Goal: Task Accomplishment & Management: Manage account settings

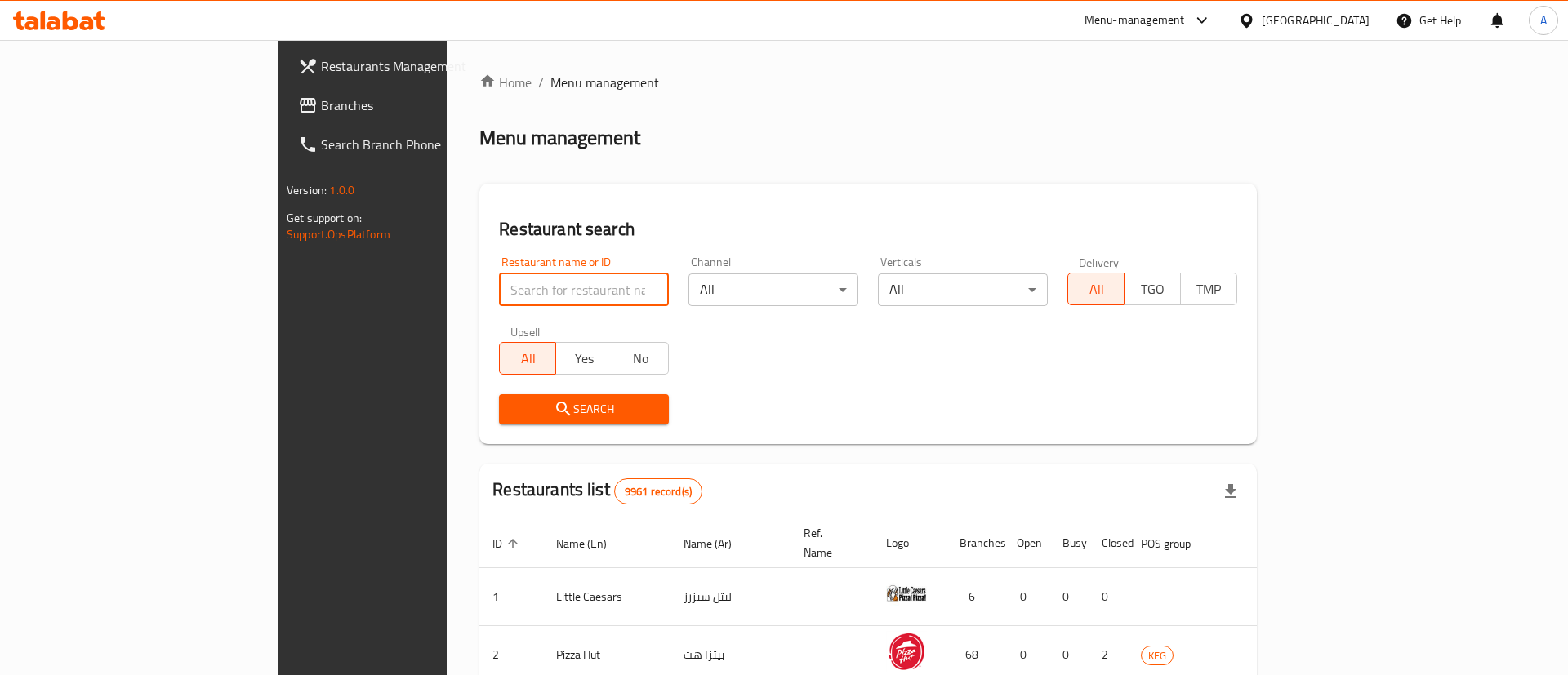
click at [512, 299] on input "search" at bounding box center [584, 290] width 169 height 33
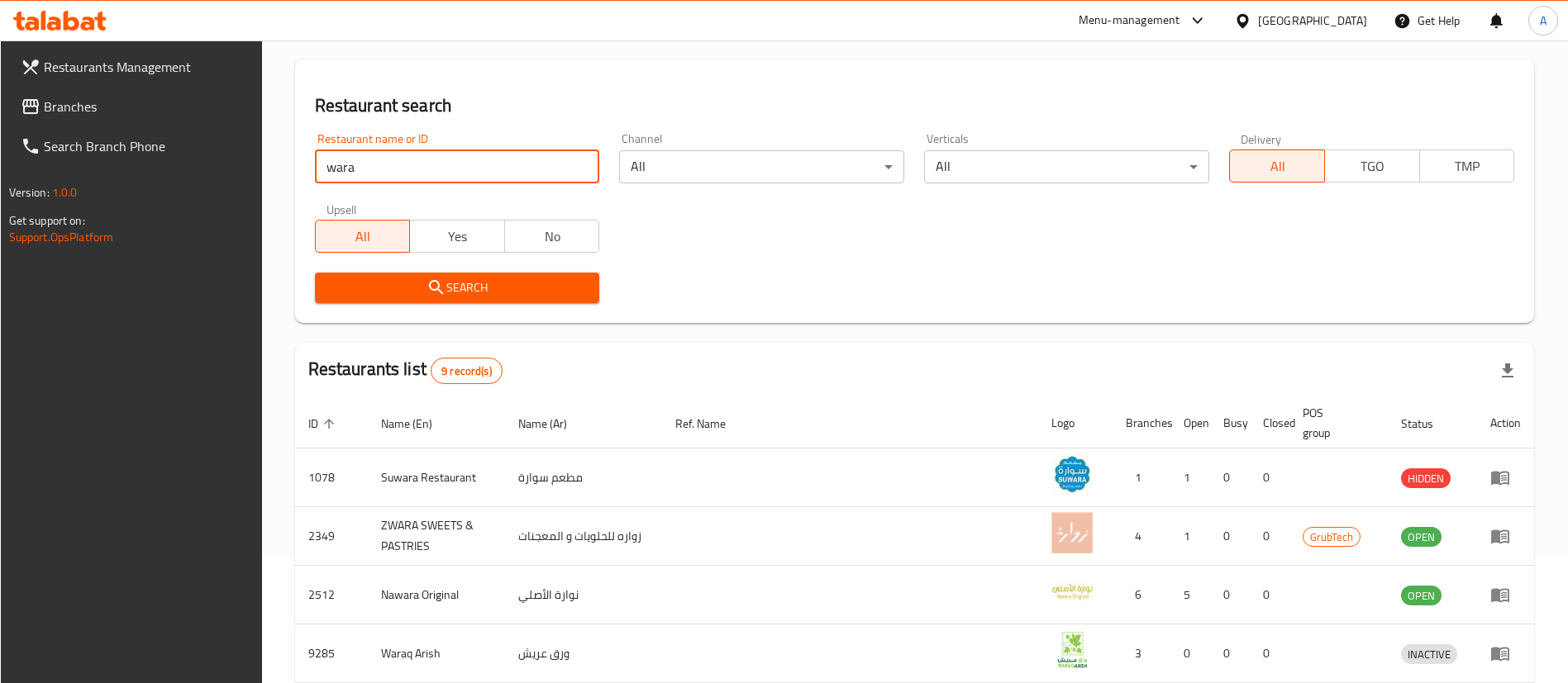
scroll to position [124, 0]
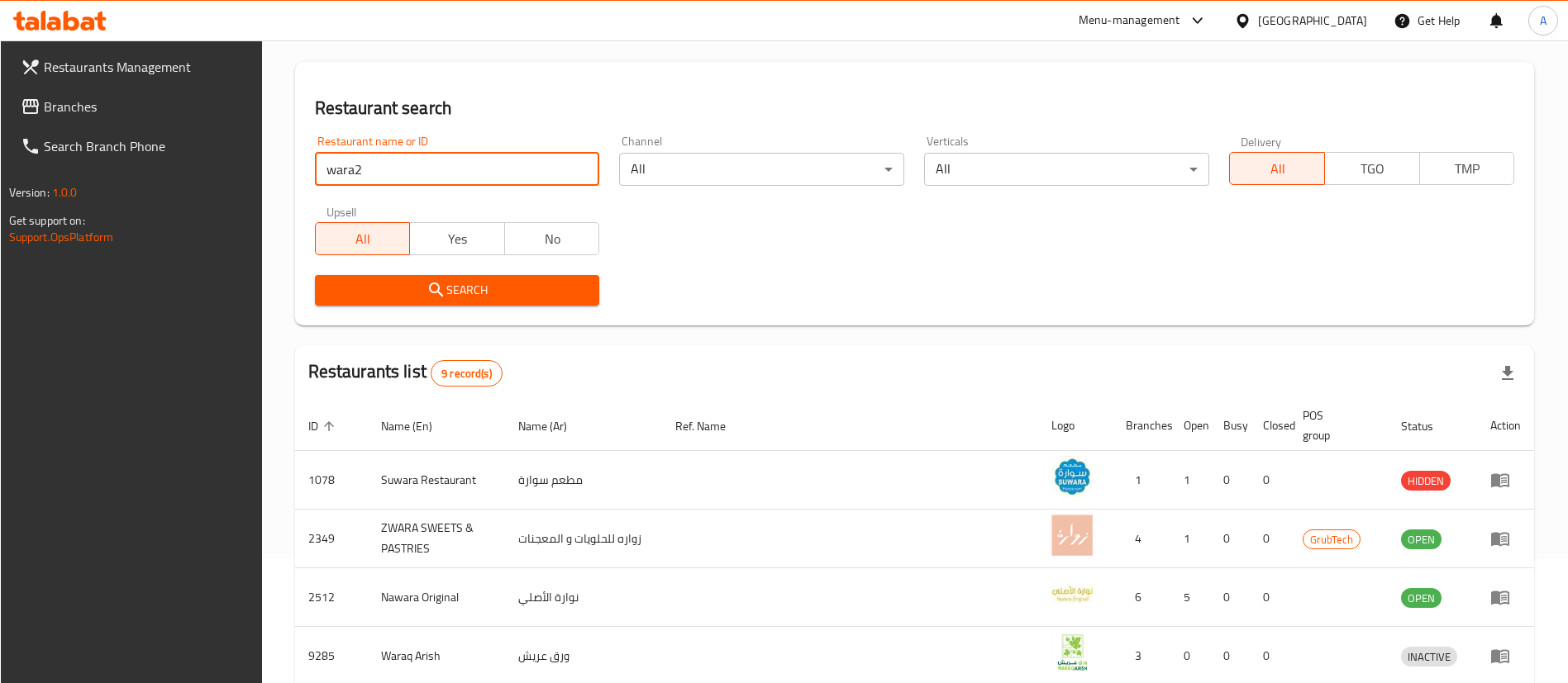
click button "Search" at bounding box center [457, 289] width 285 height 30
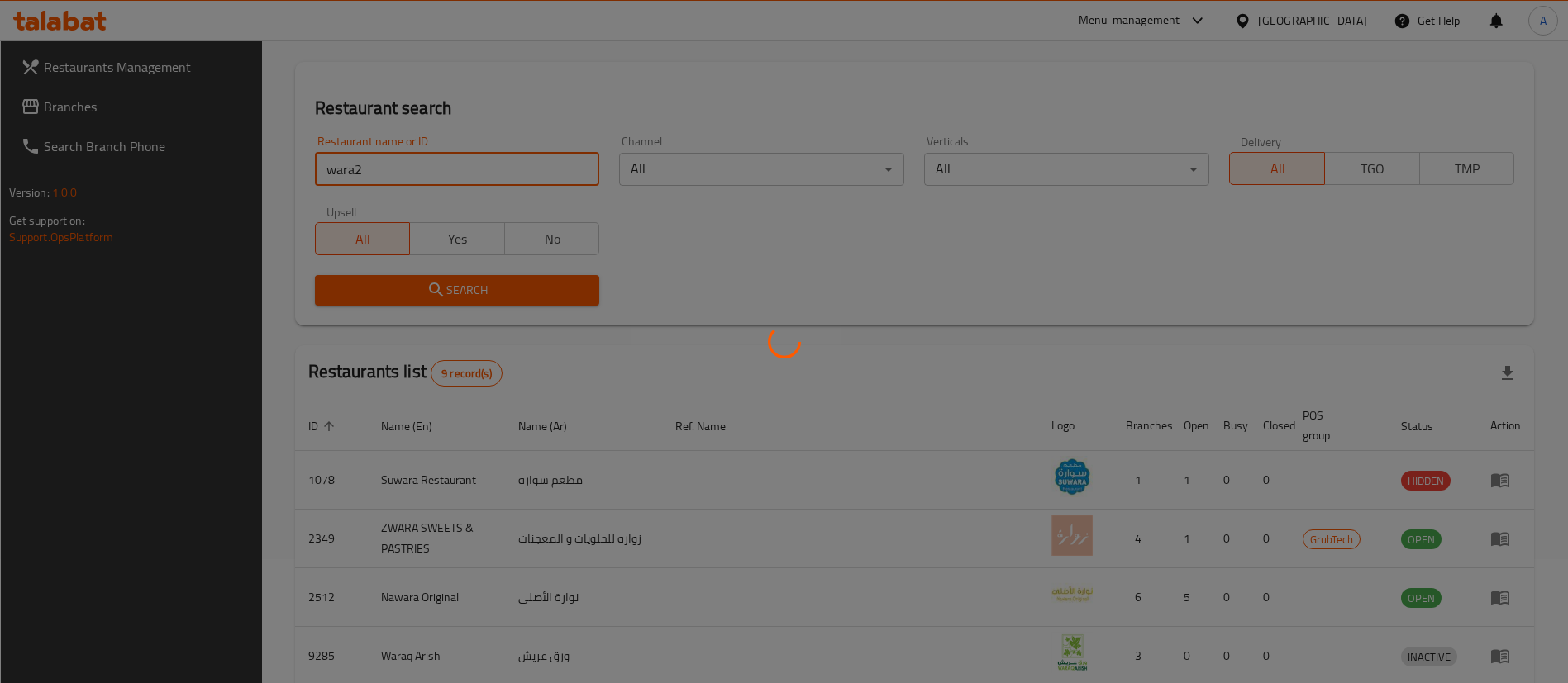
scroll to position [0, 0]
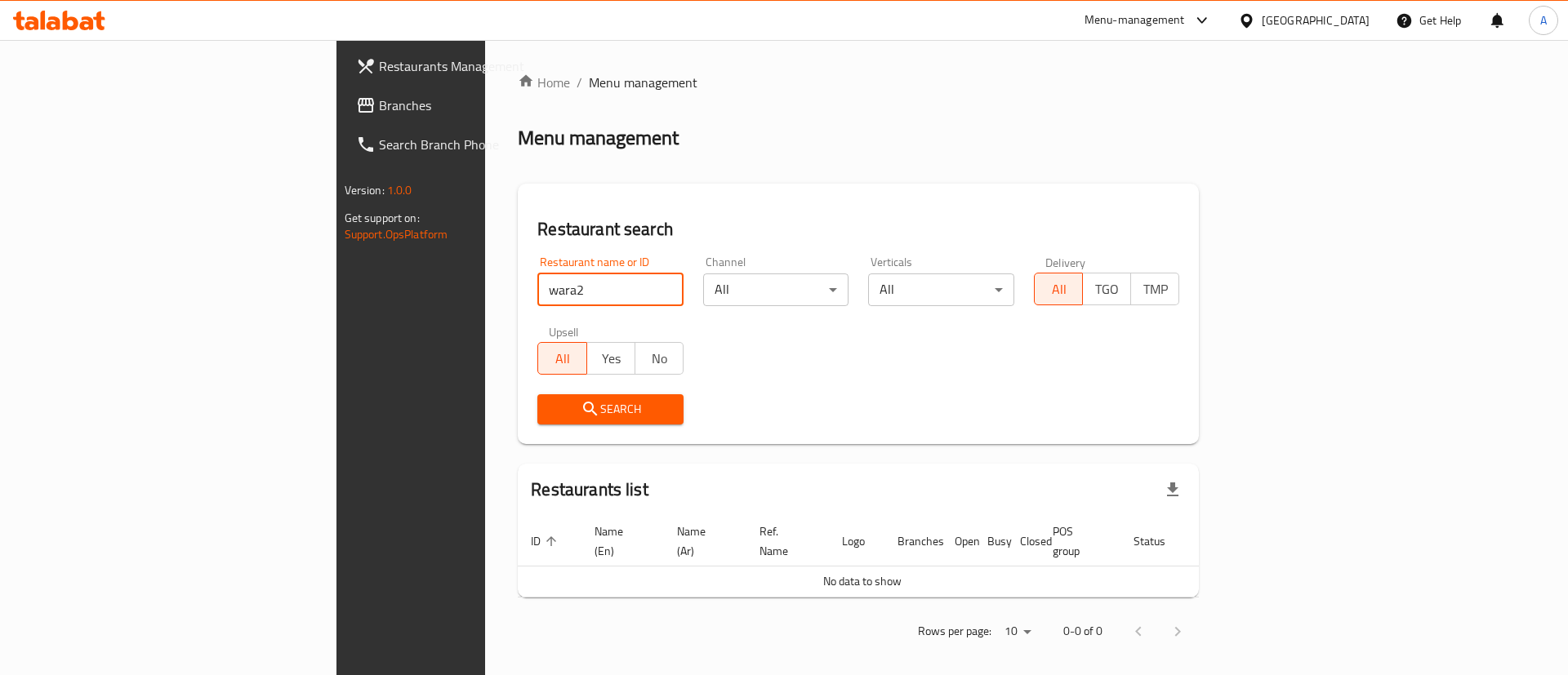
click button "Search" at bounding box center [610, 409] width 146 height 30
click at [550, 407] on span "Search" at bounding box center [610, 409] width 120 height 20
click at [538, 305] on input "wara2" at bounding box center [610, 290] width 146 height 33
click button "Search" at bounding box center [610, 409] width 146 height 30
click at [538, 289] on input "waraa" at bounding box center [610, 290] width 146 height 33
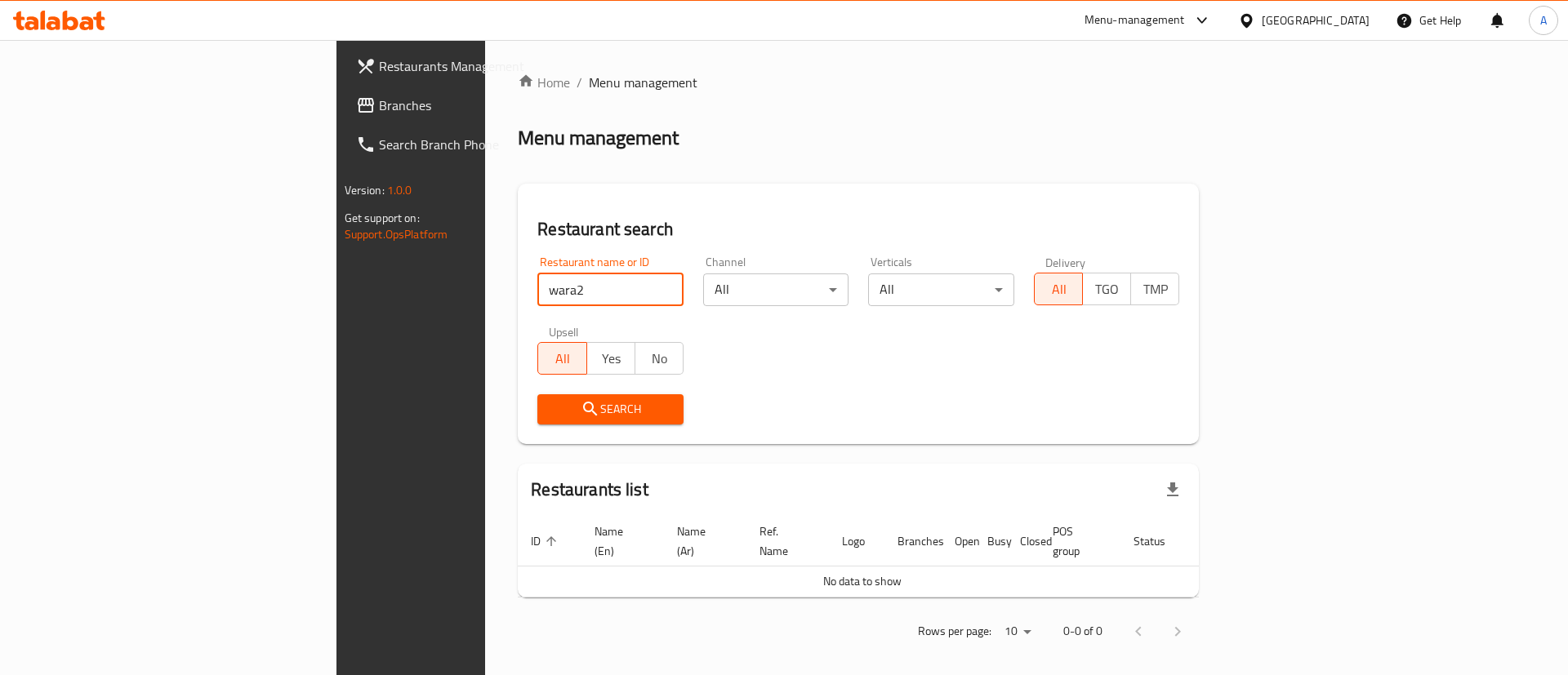
click button "Search" at bounding box center [610, 409] width 146 height 30
click at [550, 404] on span "Search" at bounding box center [610, 409] width 120 height 20
click at [1199, 115] on div "Home / Menu management Menu management Restaurant search Restaurant name or ID …" at bounding box center [857, 363] width 681 height 580
click at [528, 311] on div "Restaurant name or ID wara2 Restaurant name or ID" at bounding box center [610, 281] width 166 height 69
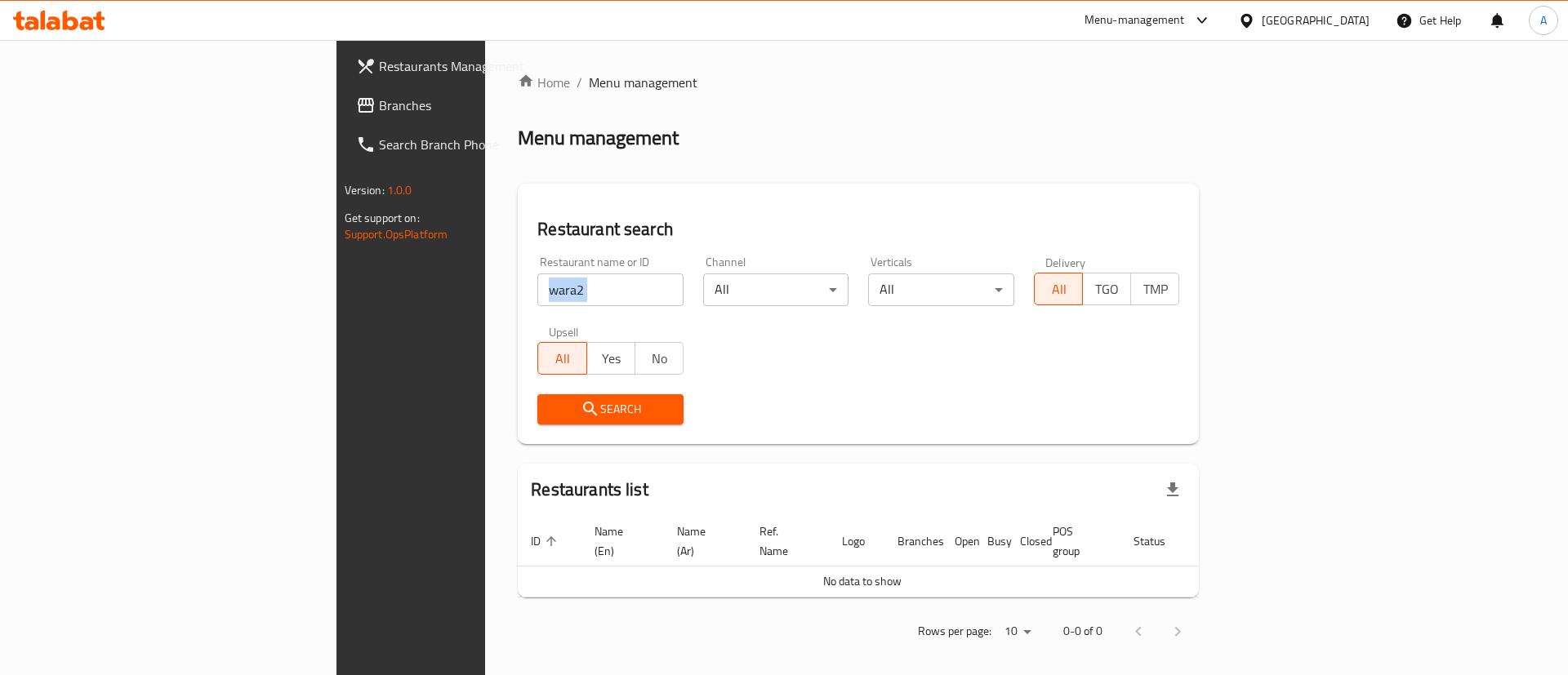
click at [528, 311] on div "Restaurant name or ID wara2 Restaurant name or ID" at bounding box center [610, 281] width 166 height 69
click at [528, 309] on div "Restaurant name or ID wara2 Restaurant name or ID" at bounding box center [610, 281] width 166 height 69
click at [538, 273] on input "wara2" at bounding box center [610, 290] width 146 height 33
click button "Search" at bounding box center [610, 409] width 146 height 30
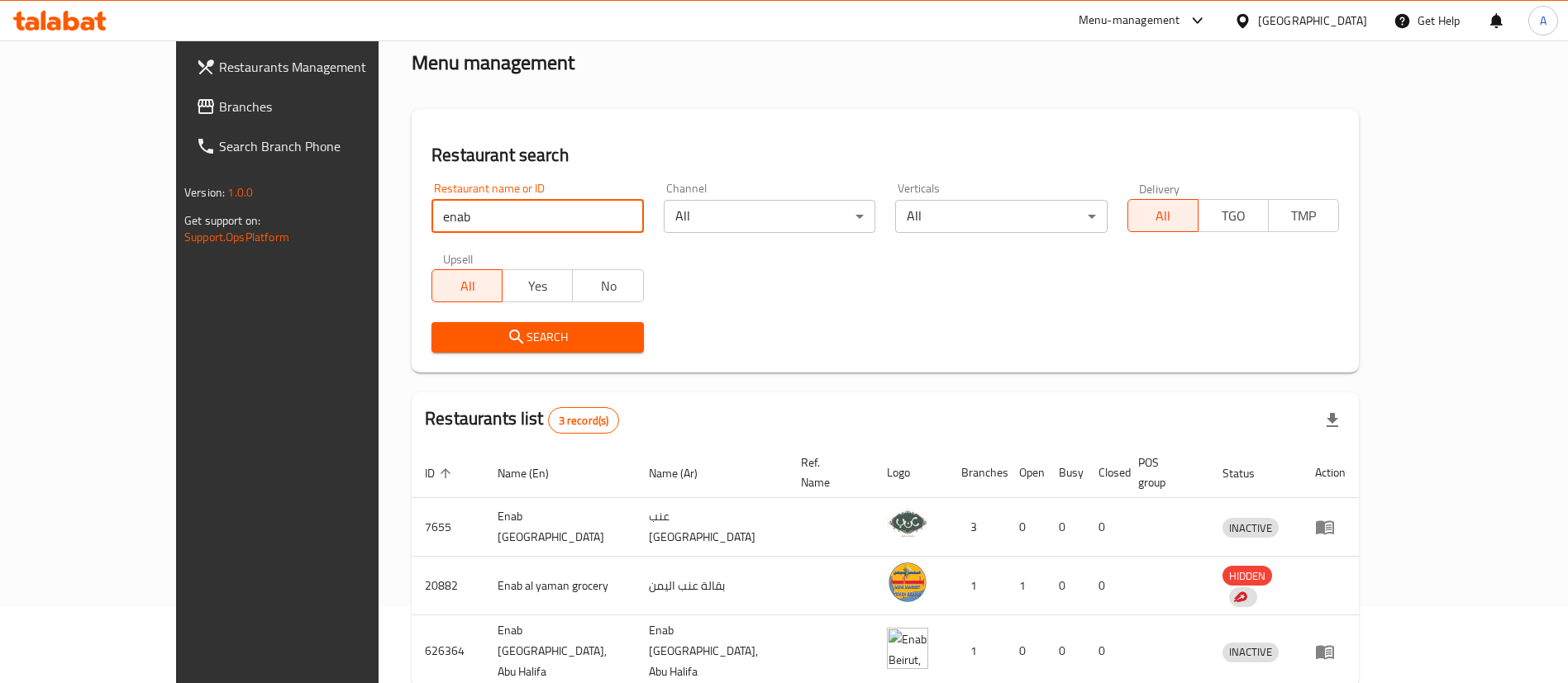
scroll to position [139, 0]
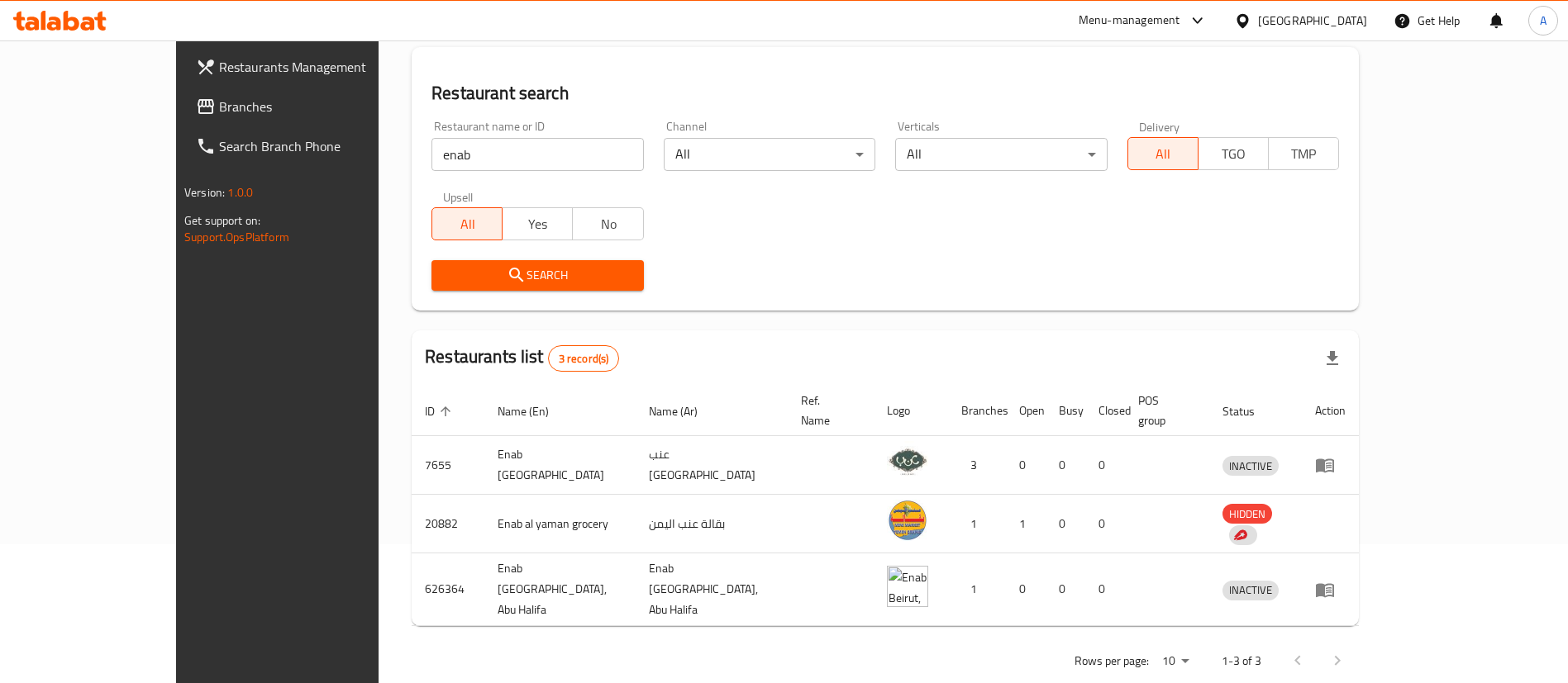
click at [1348, 246] on div "Restaurant name or ID enab Restaurant name or ID Channel All ​ Verticals All ​ …" at bounding box center [885, 206] width 927 height 190
click at [581, 159] on input "enab" at bounding box center [537, 155] width 211 height 33
click at [580, 159] on input "enab" at bounding box center [537, 155] width 211 height 33
drag, startPoint x: 1301, startPoint y: 298, endPoint x: 1197, endPoint y: 25, distance: 292.1
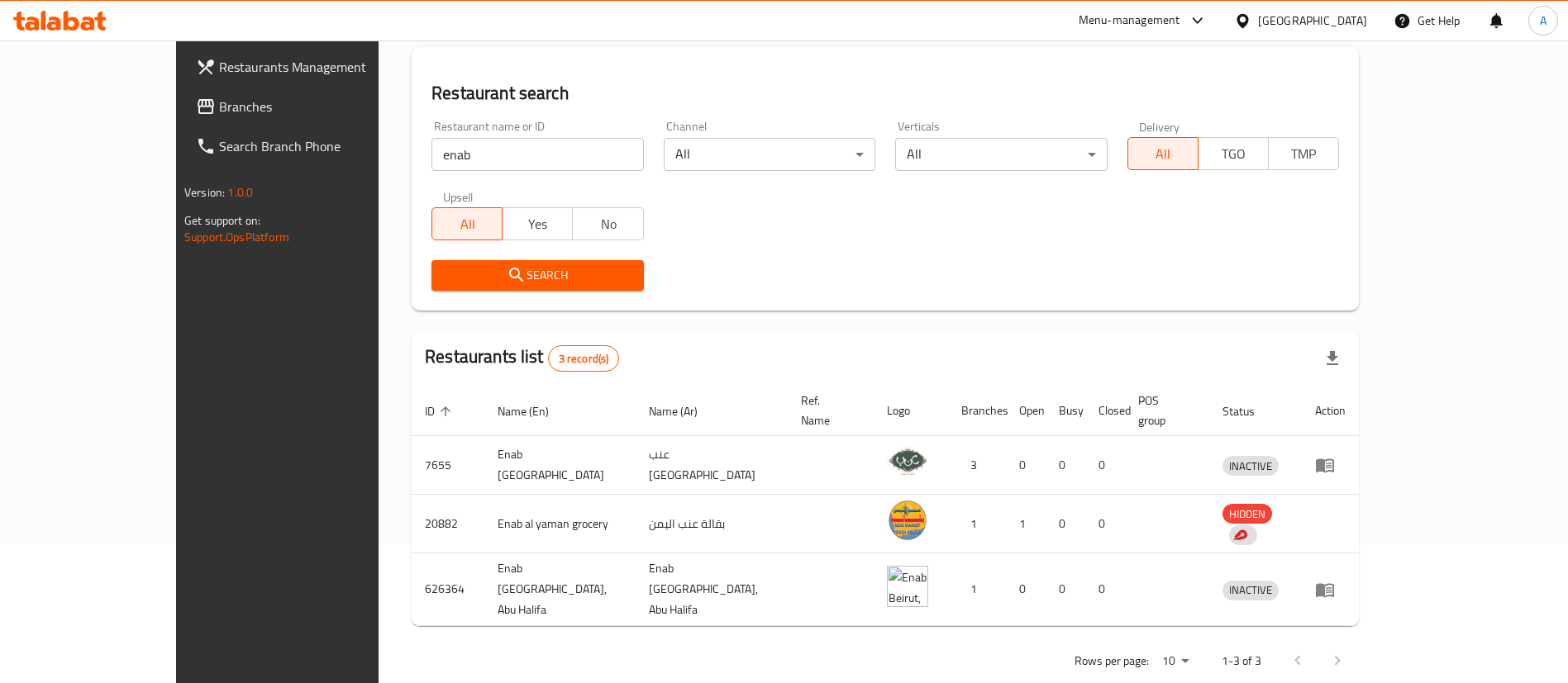
click at [1301, 294] on div "Search" at bounding box center [885, 276] width 927 height 51
click at [490, 171] on div "Restaurant name or ID enab Restaurant name or ID" at bounding box center [537, 146] width 232 height 70
click at [490, 163] on input "enab" at bounding box center [537, 155] width 211 height 33
click at [488, 162] on input "enab" at bounding box center [537, 155] width 211 height 33
type input "ruby"
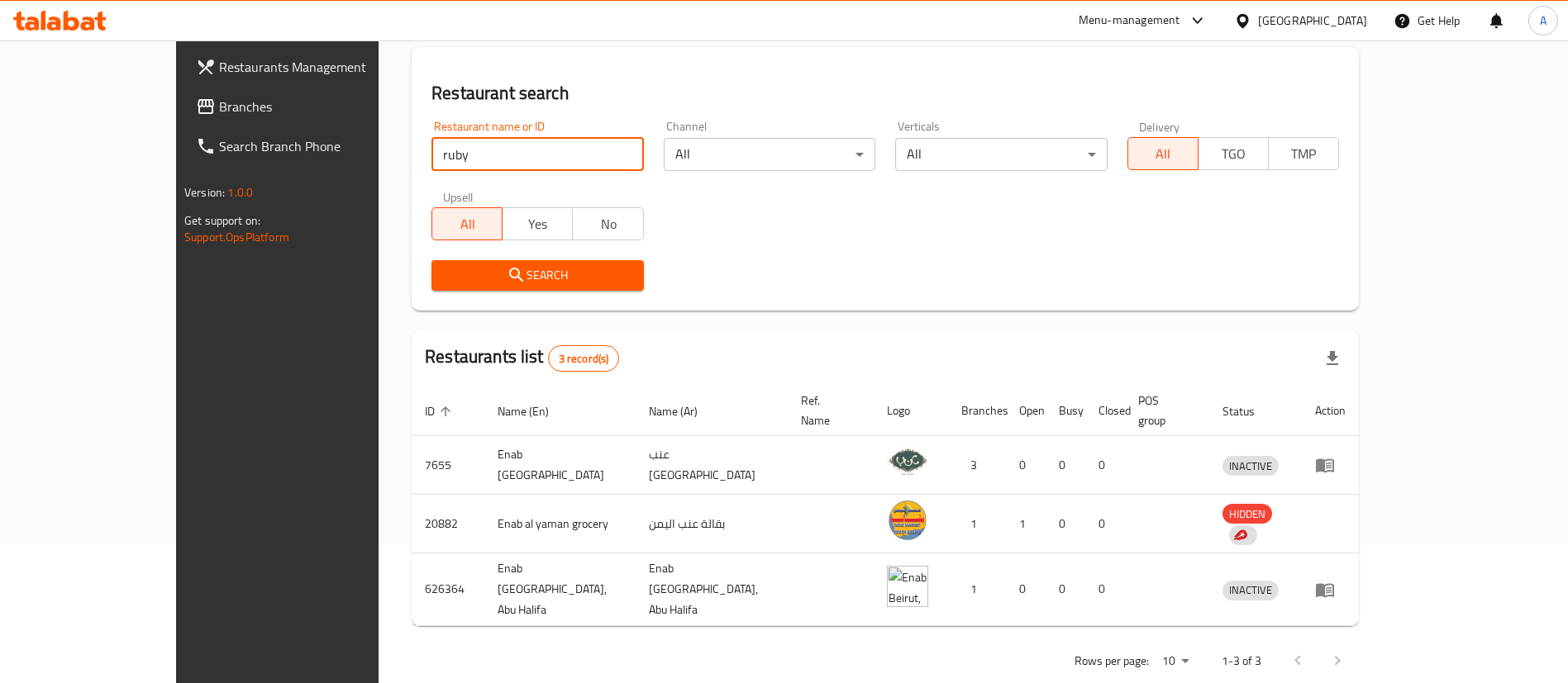
click button "Search" at bounding box center [537, 275] width 211 height 30
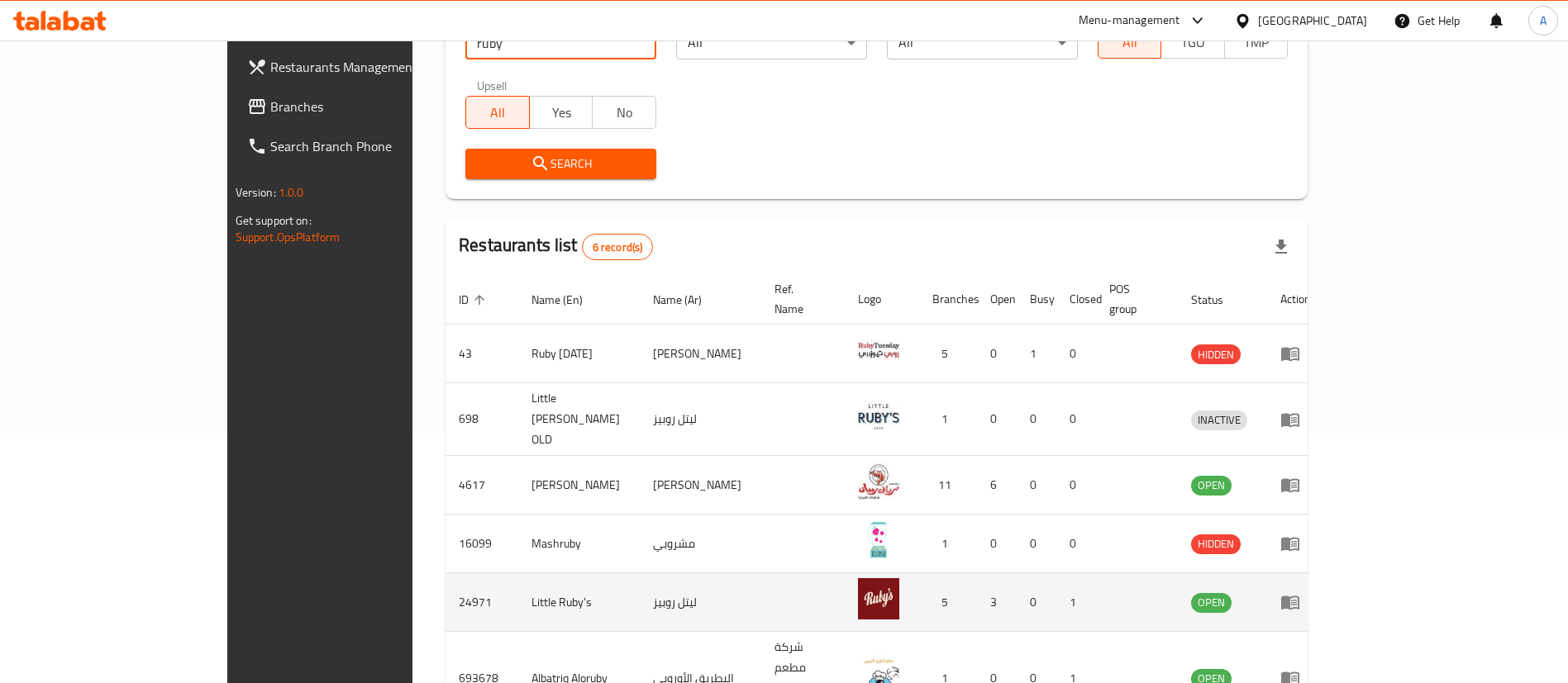
scroll to position [314, 0]
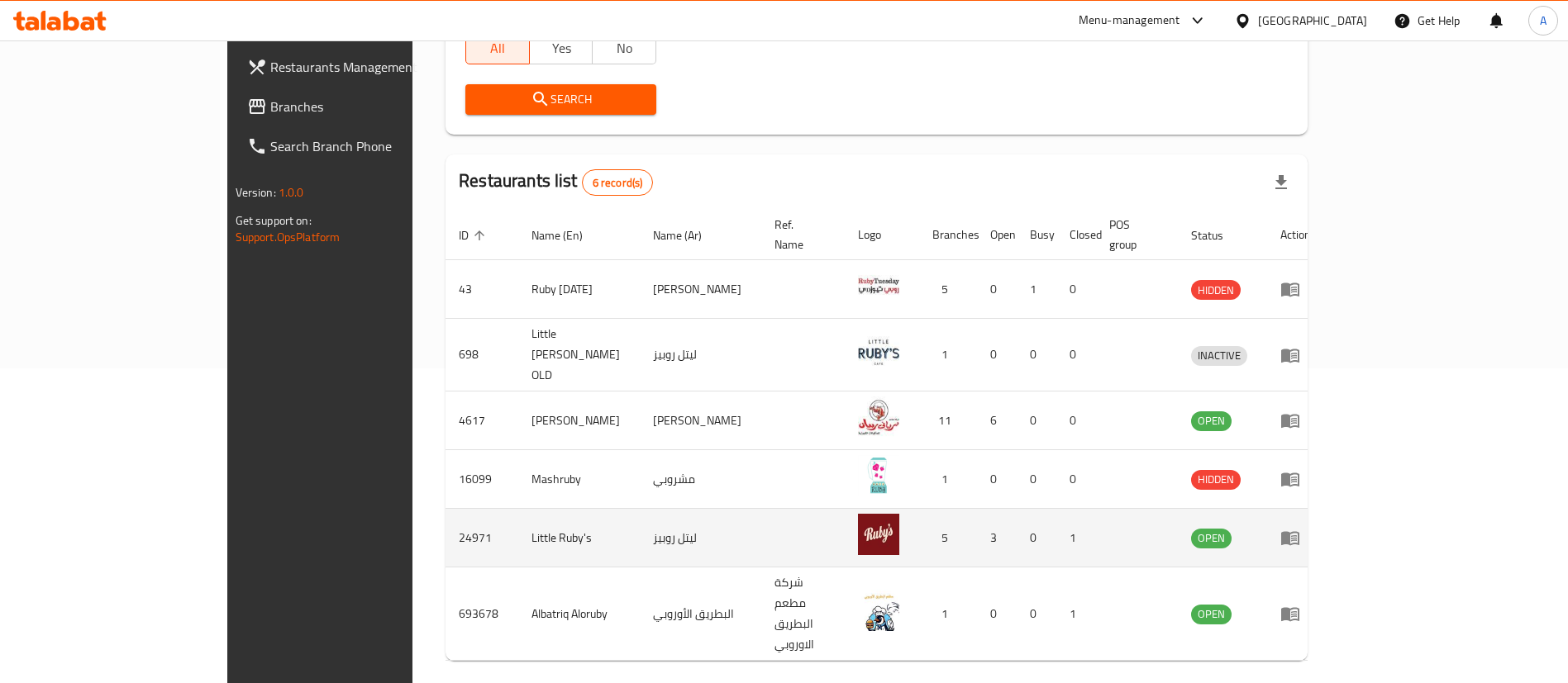
click at [1324, 512] on td "enhanced table" at bounding box center [1296, 538] width 57 height 59
click at [1301, 528] on icon "enhanced table" at bounding box center [1290, 538] width 20 height 20
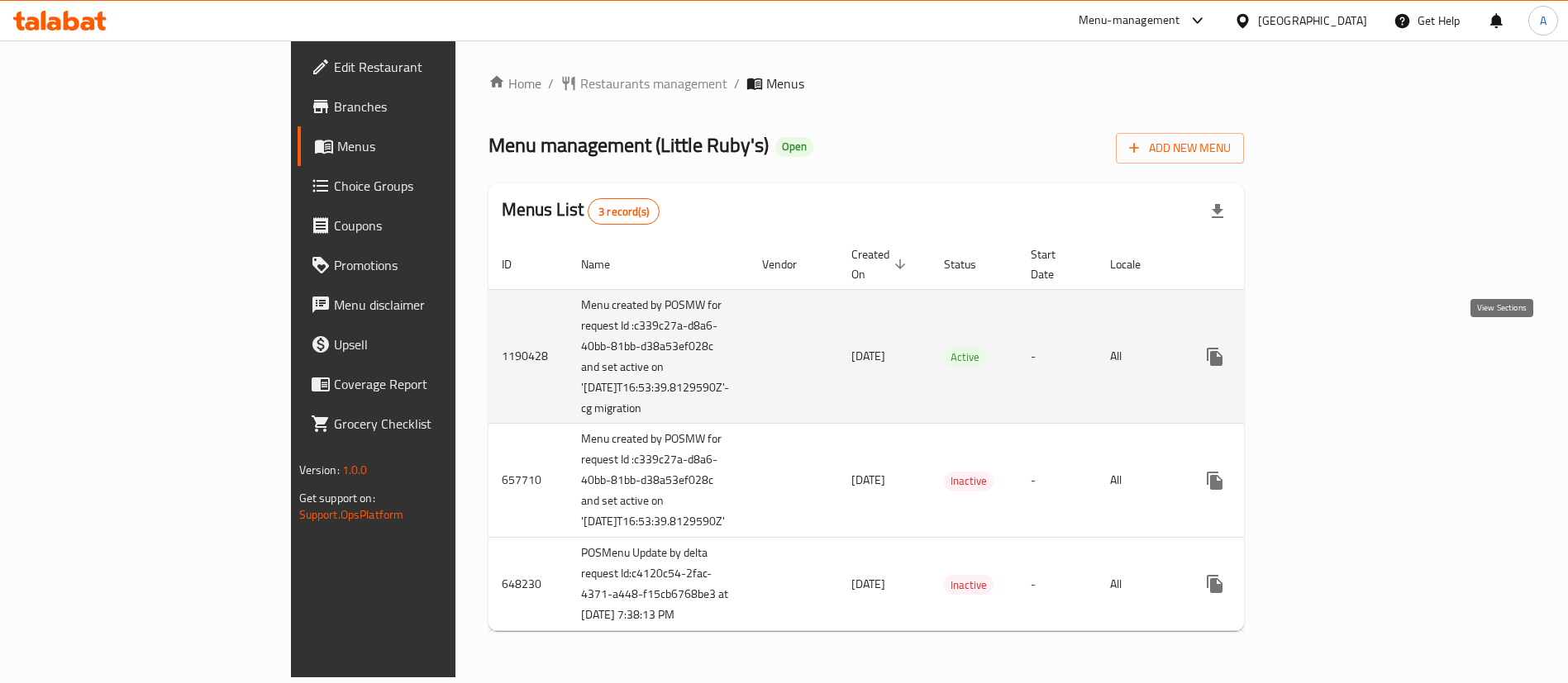
click at [1344, 354] on icon "enhanced table" at bounding box center [1335, 357] width 20 height 20
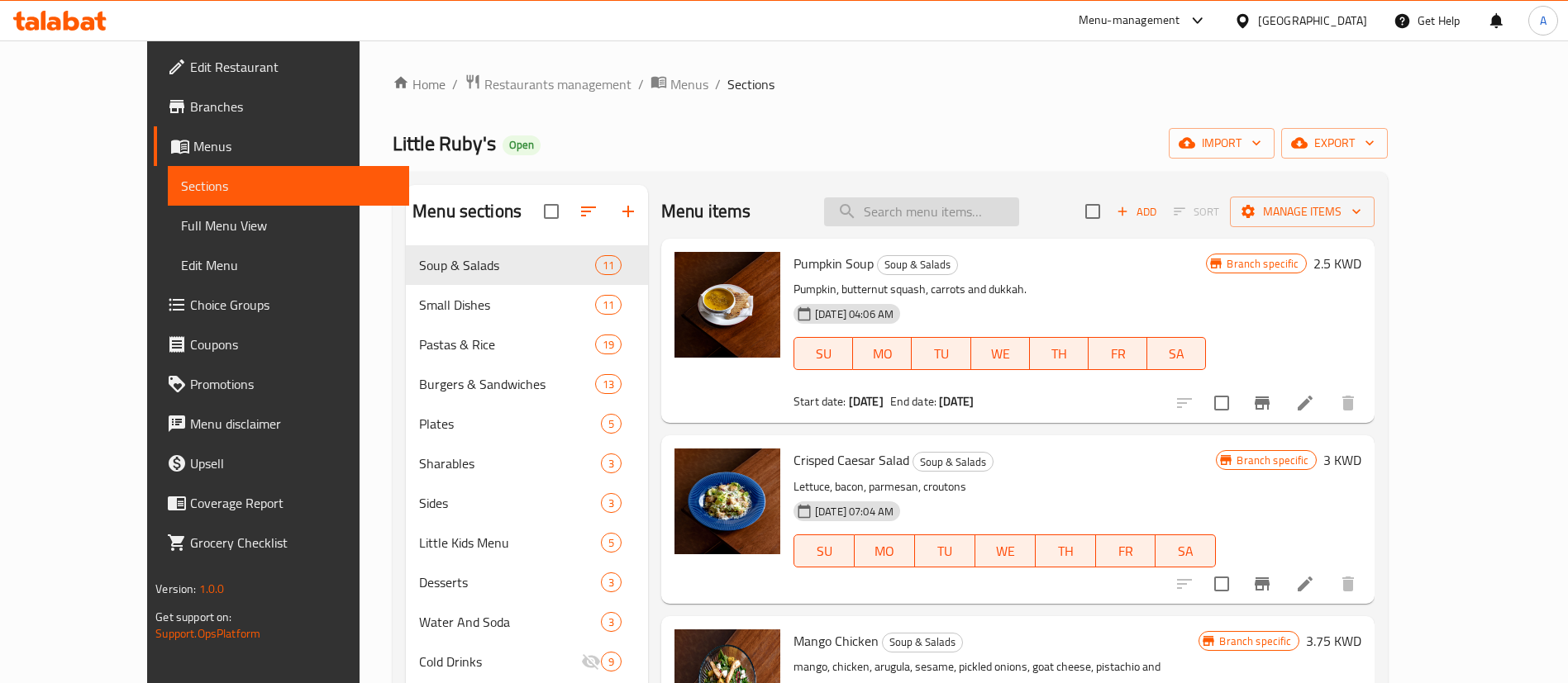
click at [940, 218] on input "search" at bounding box center [921, 211] width 195 height 29
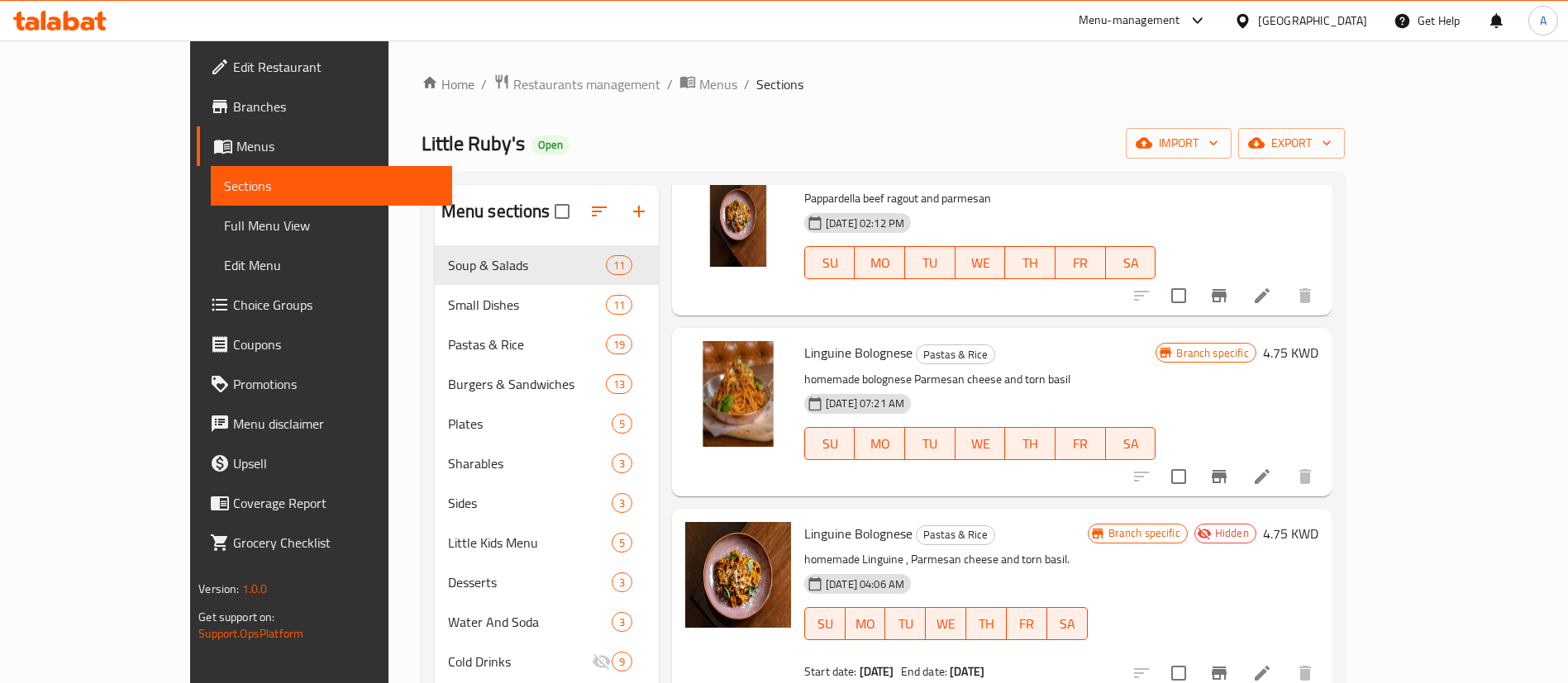
scroll to position [113, 0]
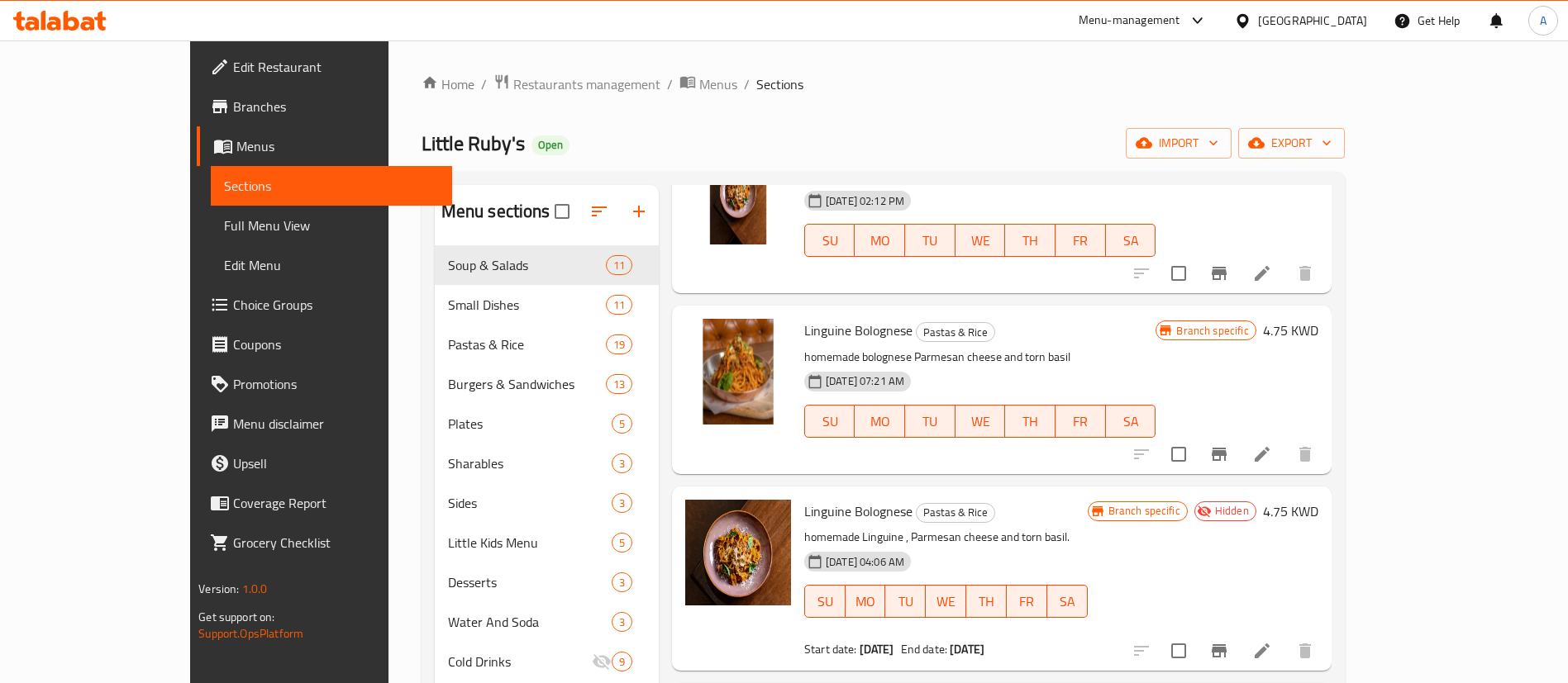
type input "bolo"
click at [804, 336] on span "Linguine Bolognese" at bounding box center [858, 330] width 108 height 25
copy span "Linguine"
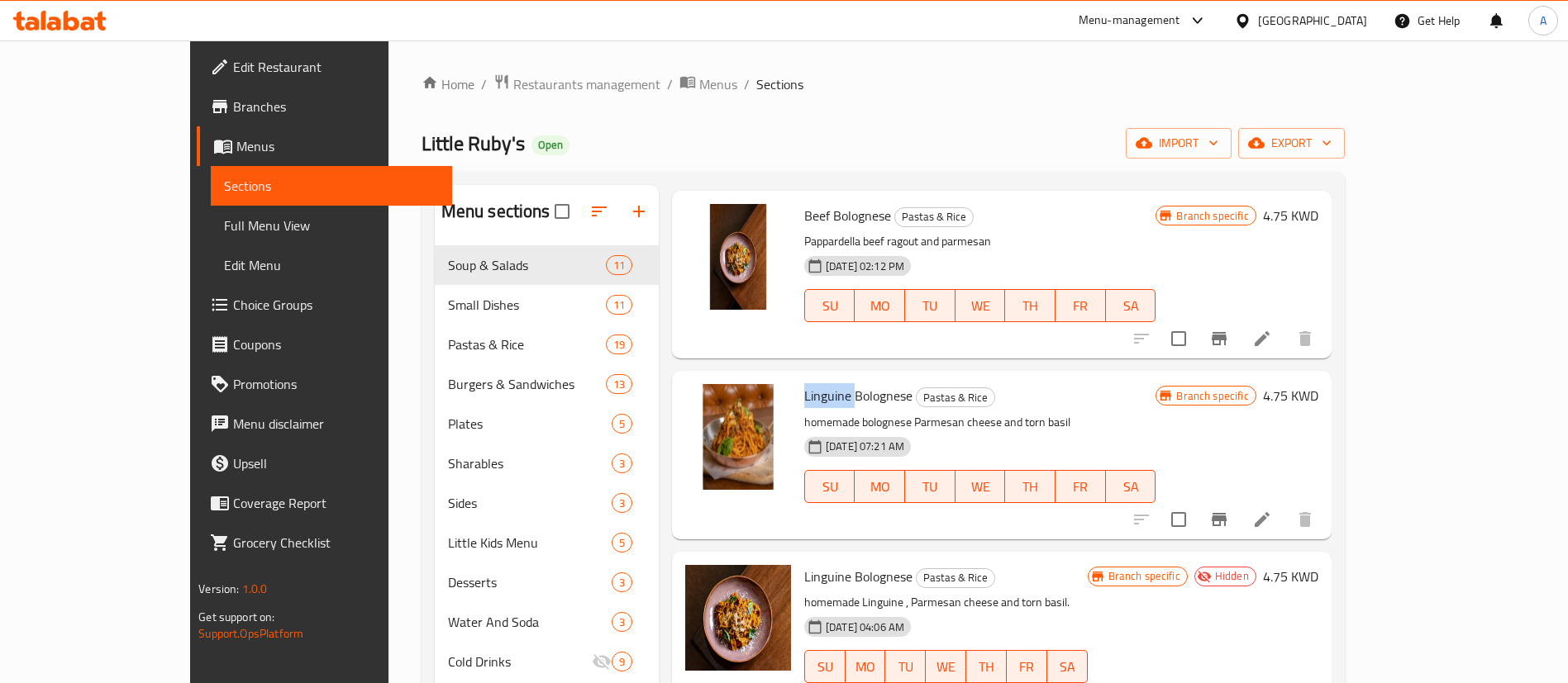
scroll to position [0, 0]
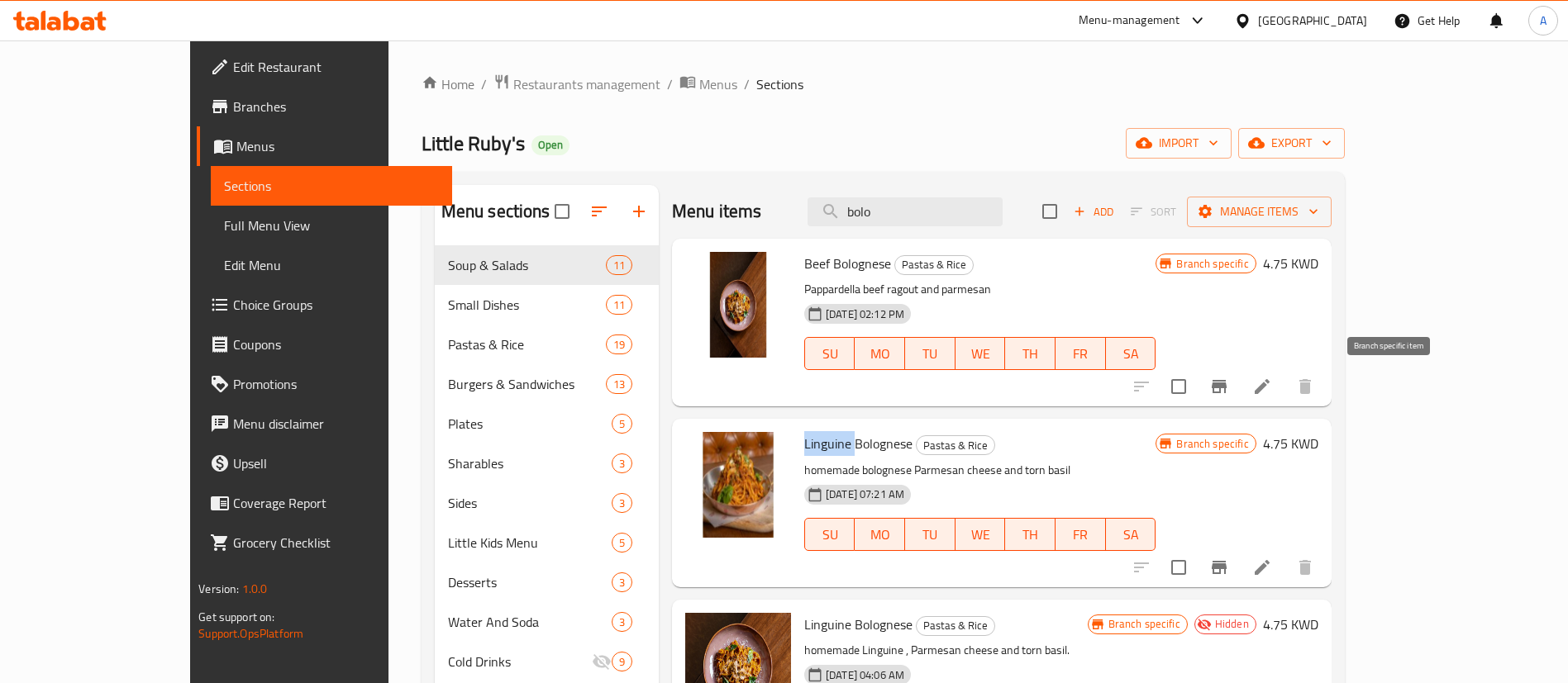
click at [1285, 388] on li at bounding box center [1262, 386] width 46 height 29
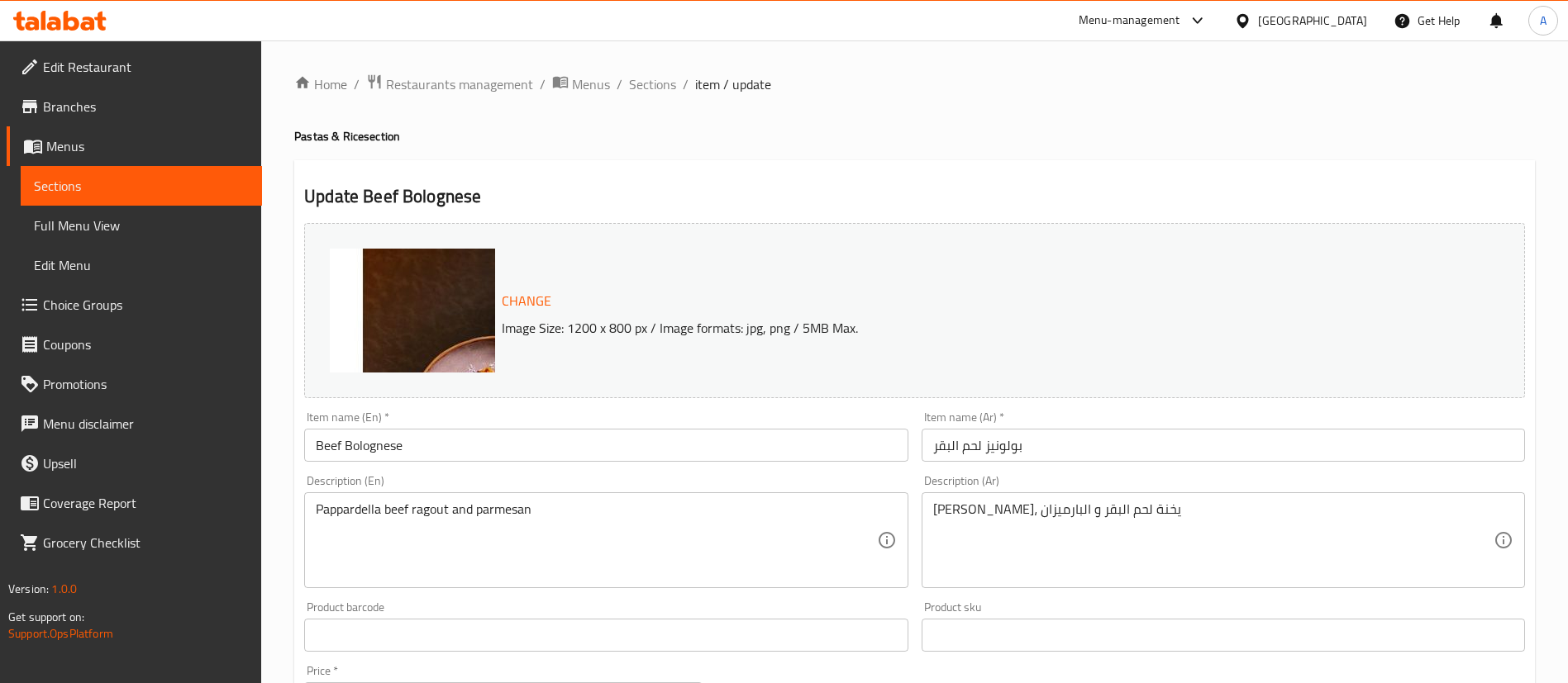
click at [324, 453] on input "Beef Bolognese" at bounding box center [606, 445] width 603 height 33
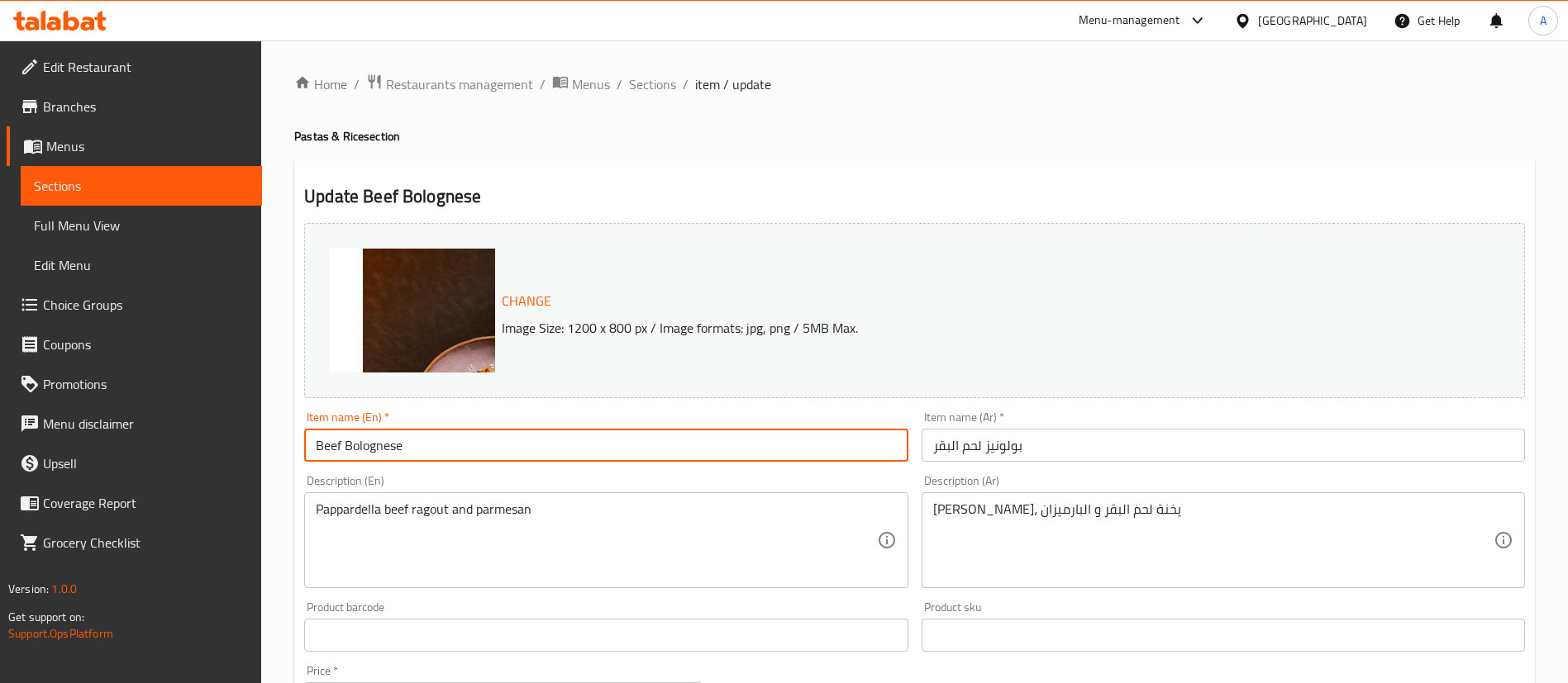
click at [326, 453] on input "Beef Bolognese" at bounding box center [606, 445] width 603 height 33
paste input "Linguine"
type input "Linguine Bolognese"
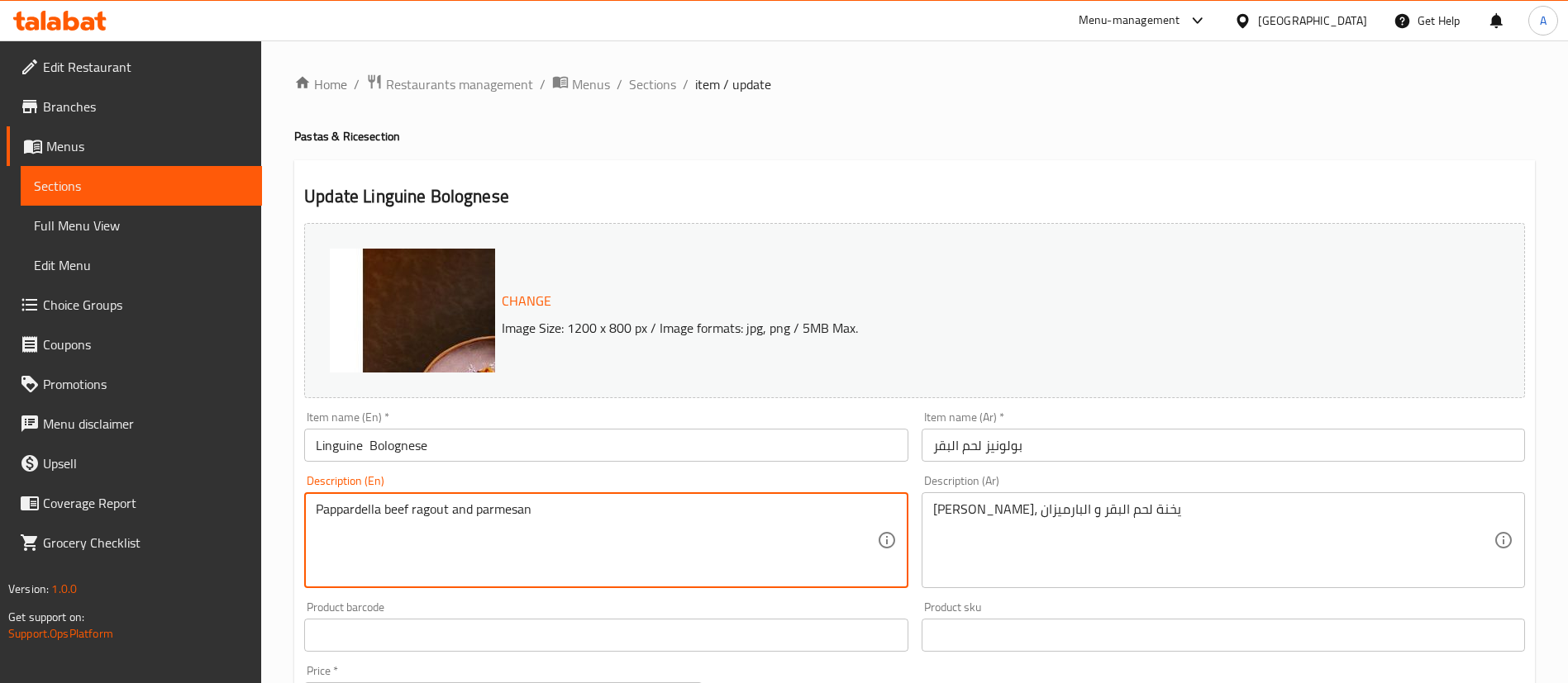
click at [423, 512] on textarea "Pappardella beef ragout and parmesan" at bounding box center [596, 540] width 561 height 78
paste textarea "Linguine"
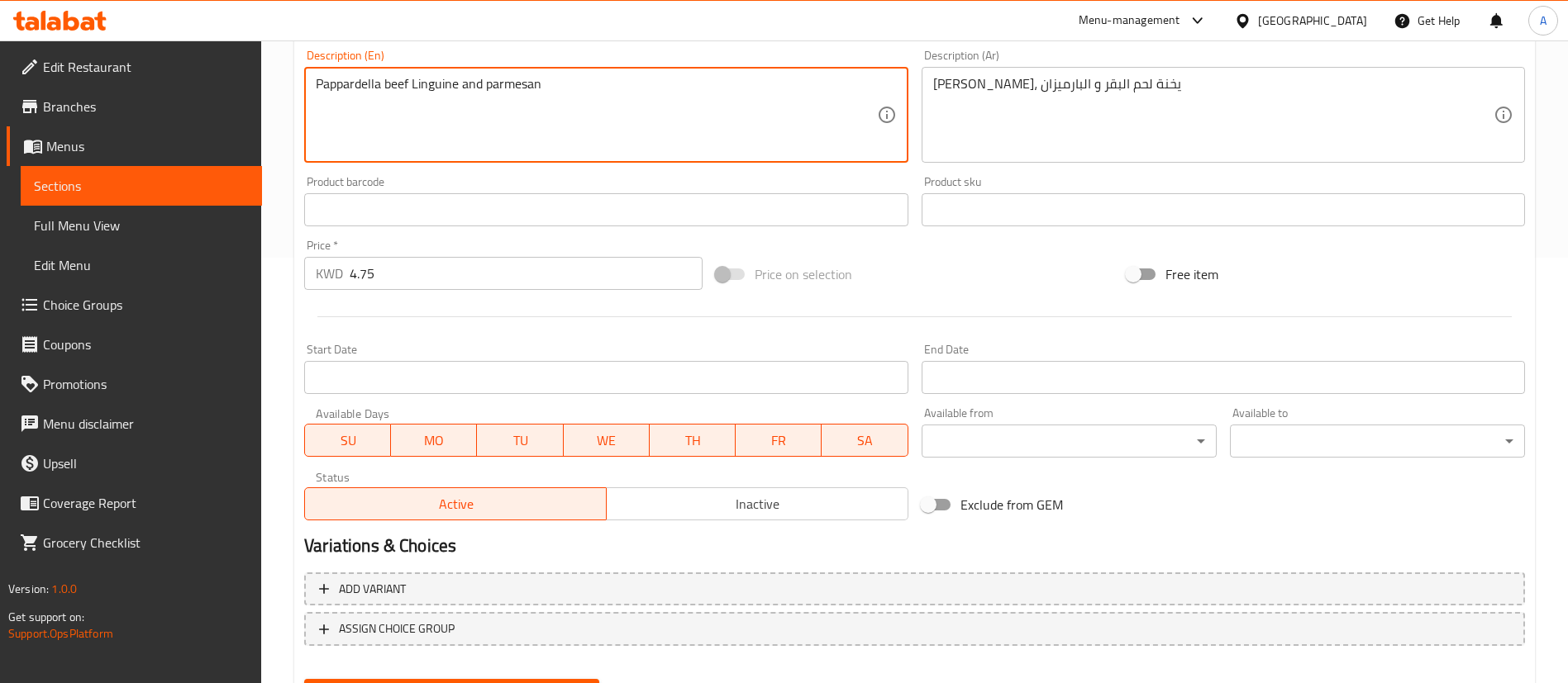
scroll to position [508, 0]
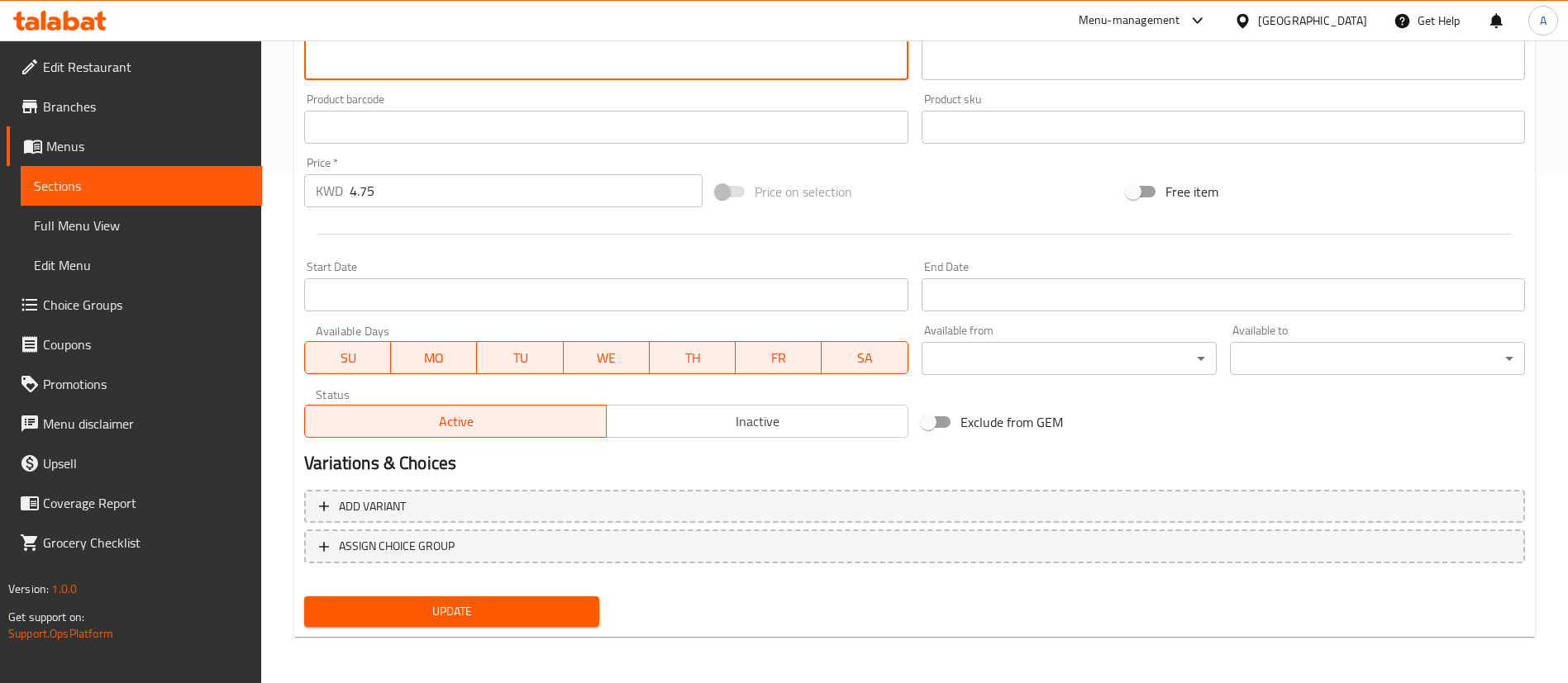
type textarea "Pappardella beef Linguine and parmesan"
click at [522, 628] on div "Update" at bounding box center [452, 611] width 308 height 43
click at [529, 621] on span "Update" at bounding box center [451, 611] width 268 height 20
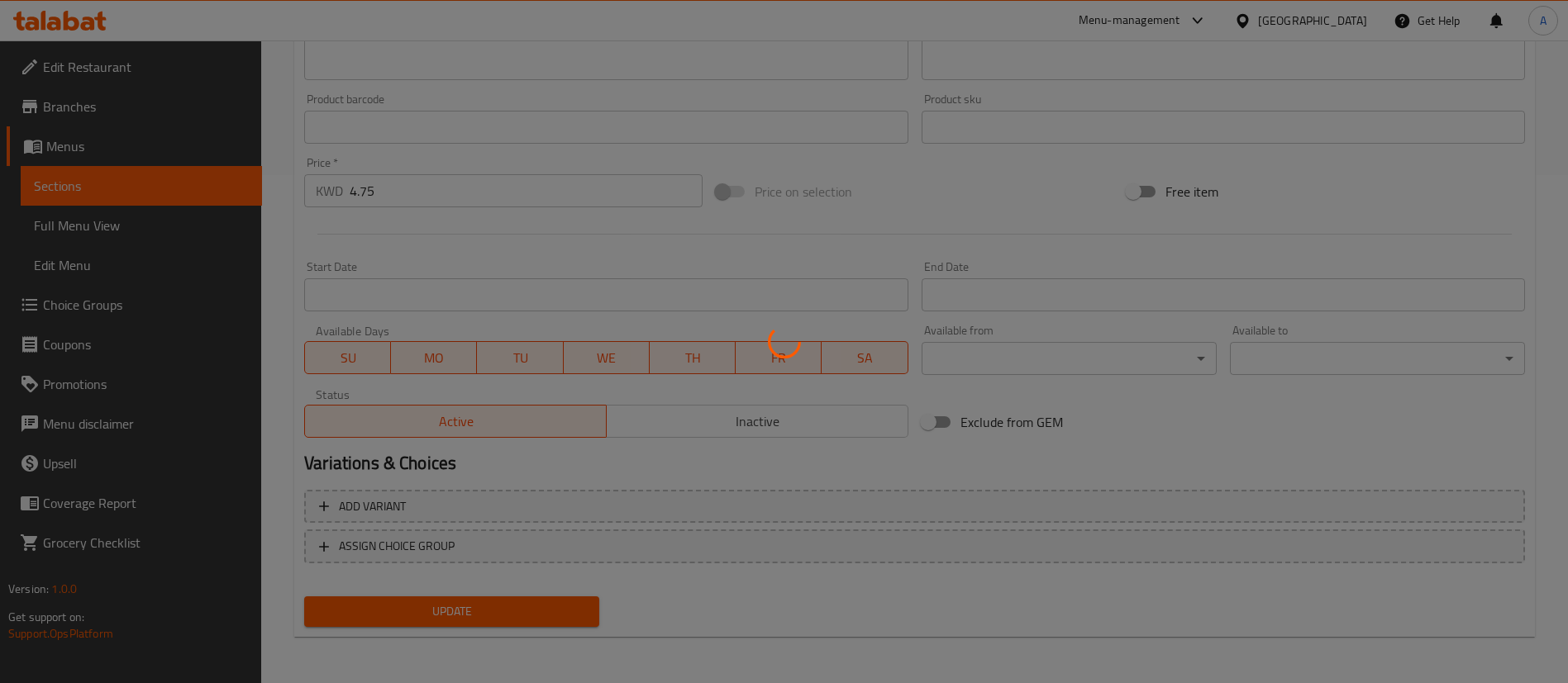
scroll to position [0, 0]
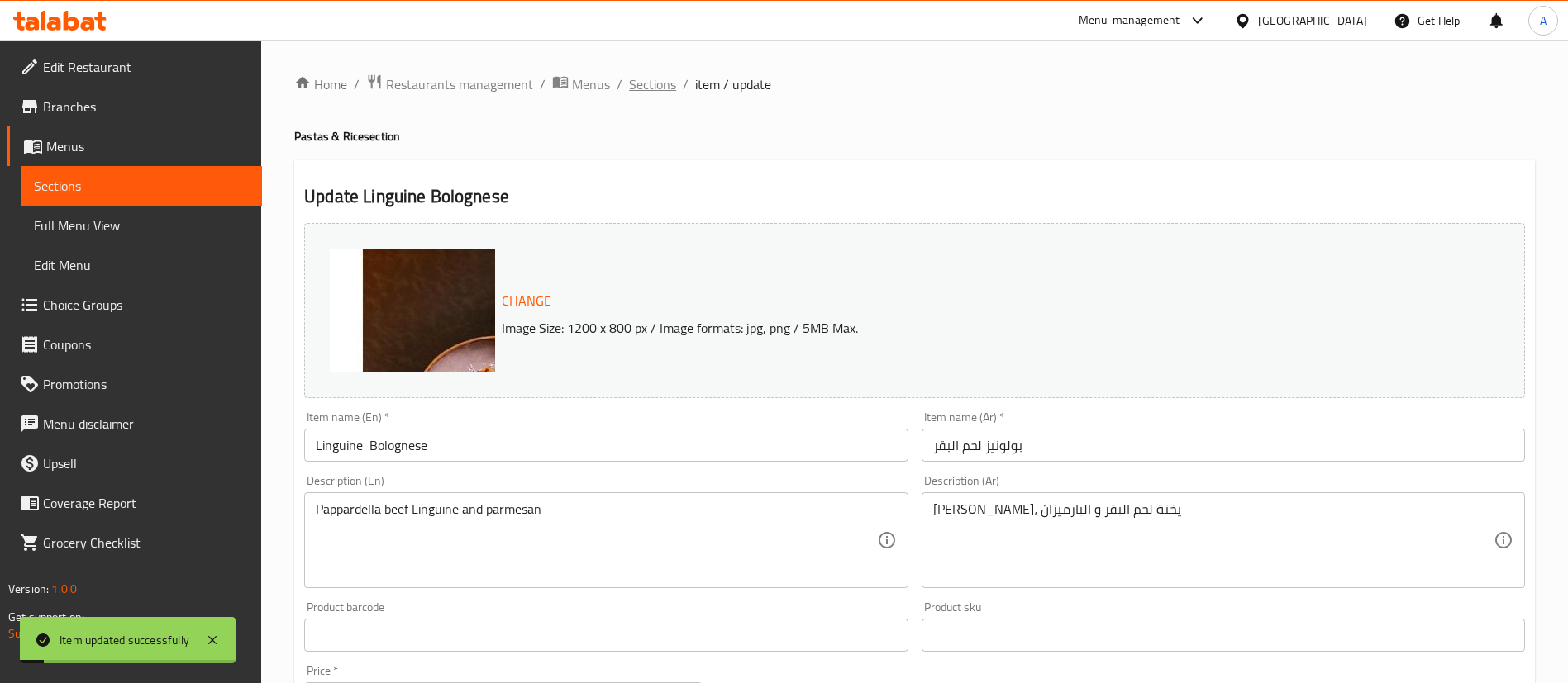
click at [664, 94] on span "Sections" at bounding box center [652, 85] width 47 height 20
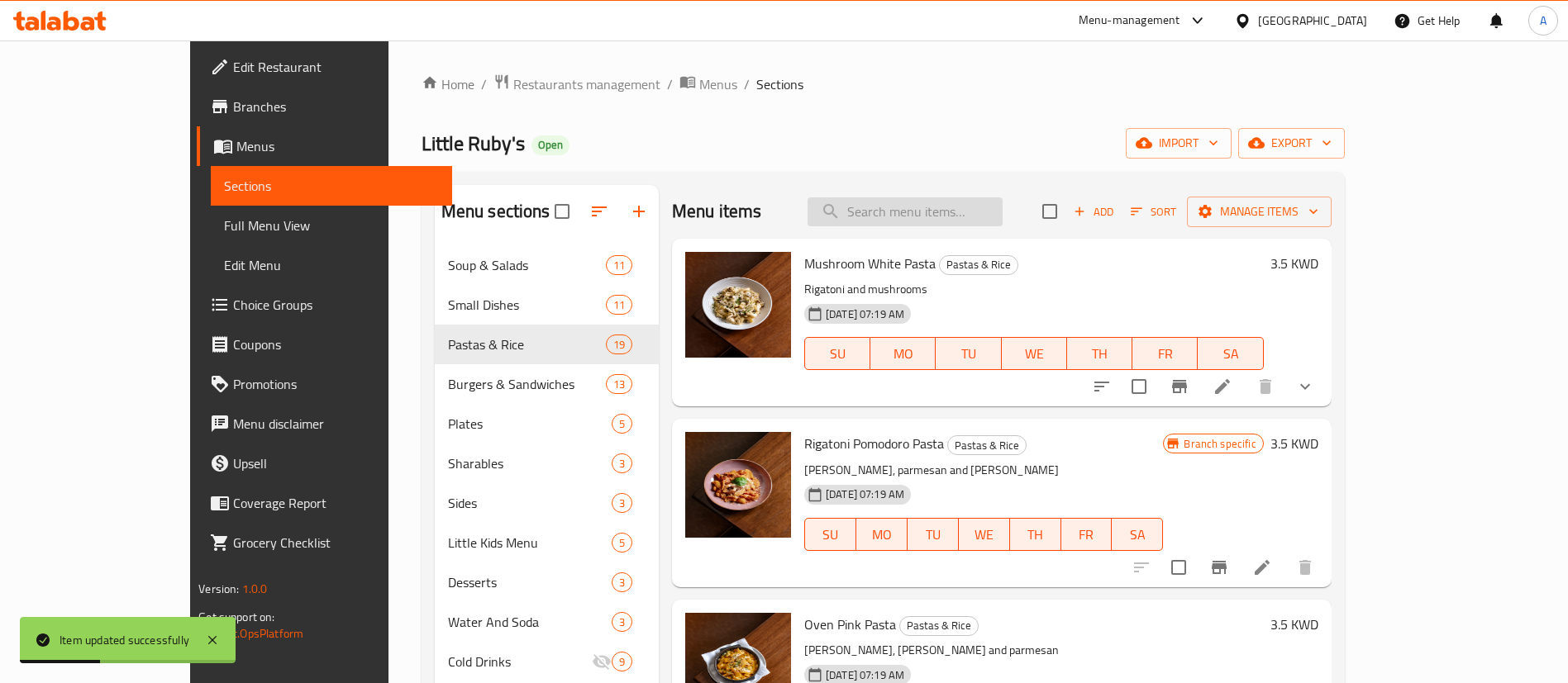
click at [951, 211] on input "search" at bounding box center [905, 211] width 195 height 29
paste input "Linguine"
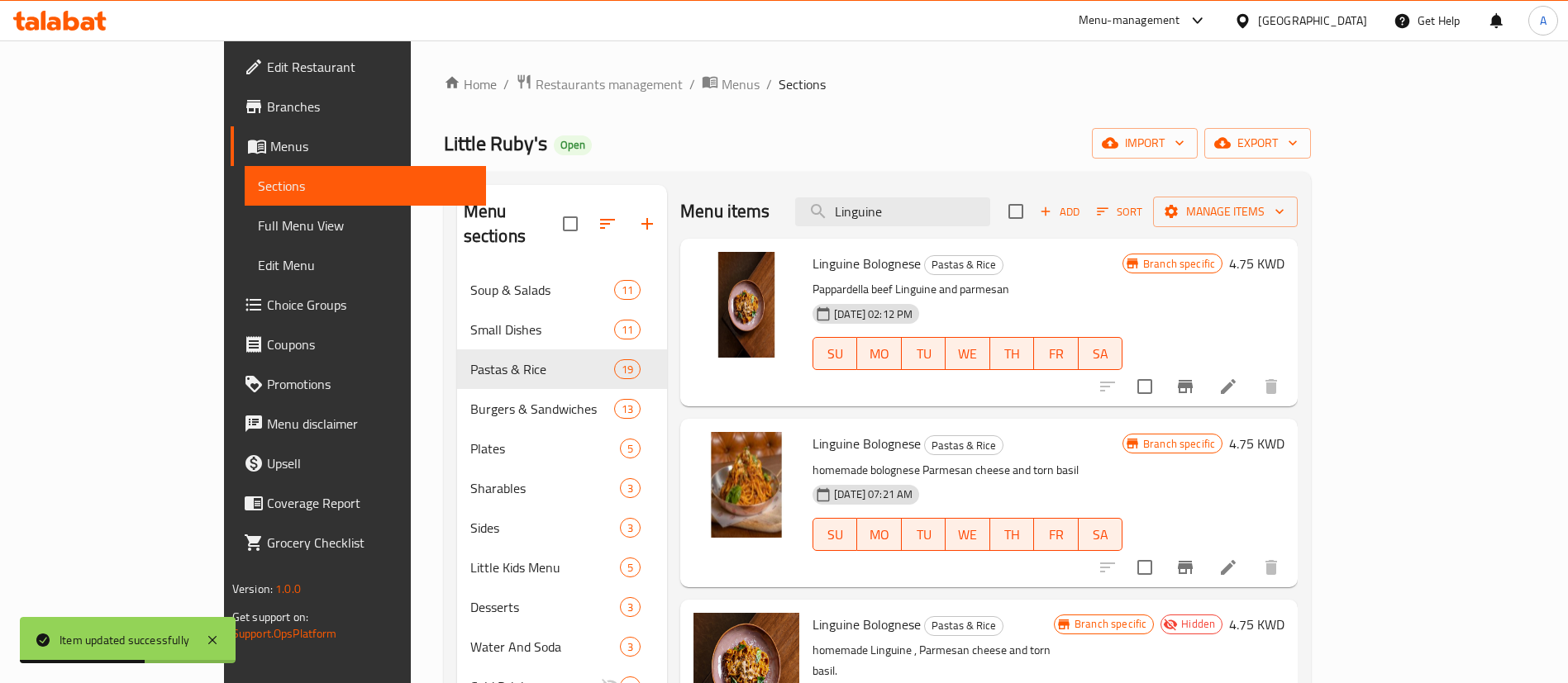
type input "Linguine"
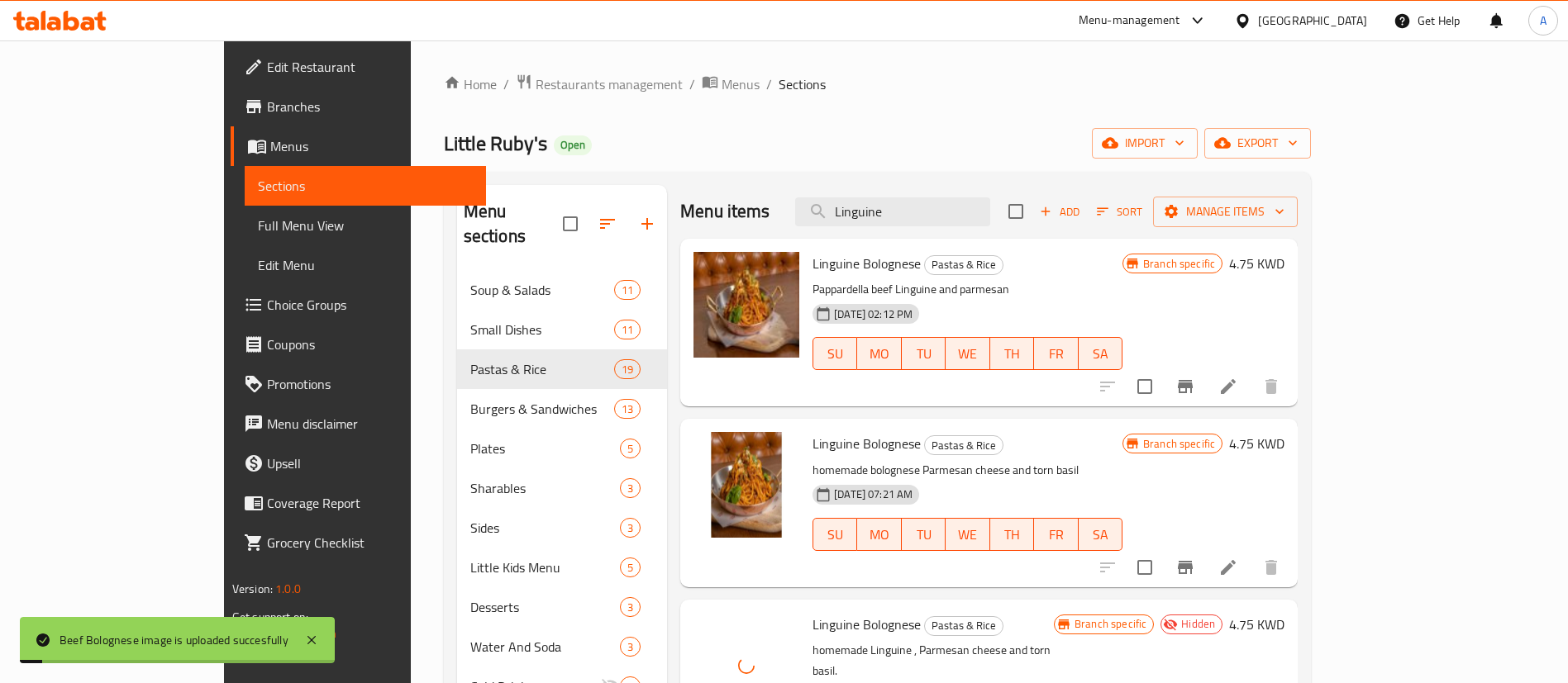
click at [1085, 424] on div "Linguine Bolognese Pastas & Rice homemade bolognese Parmesan cheese and torn ba…" at bounding box center [989, 502] width 617 height 168
